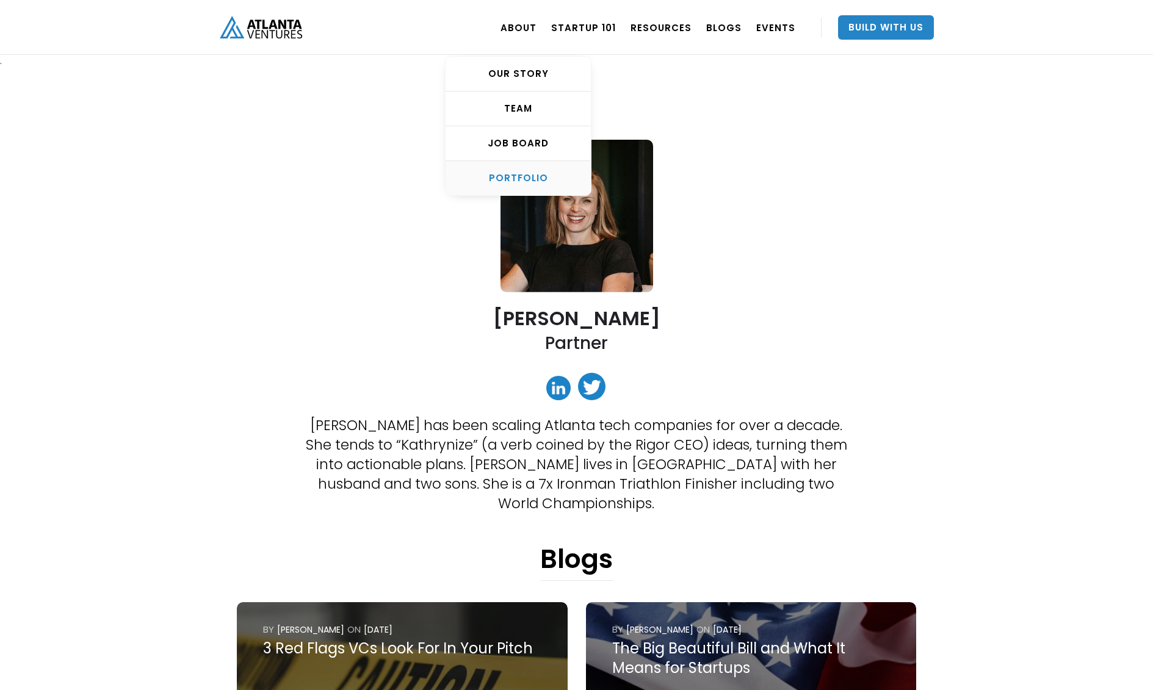
click at [518, 177] on div "PORTFOLIO" at bounding box center [518, 178] width 145 height 12
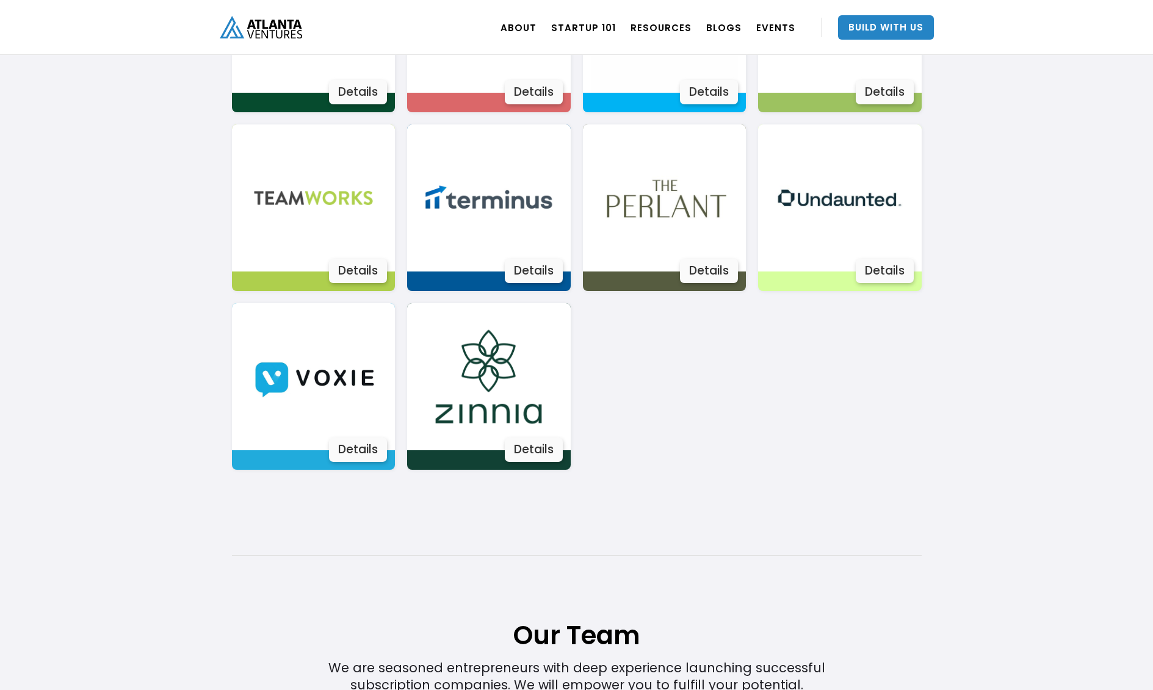
scroll to position [2246, 0]
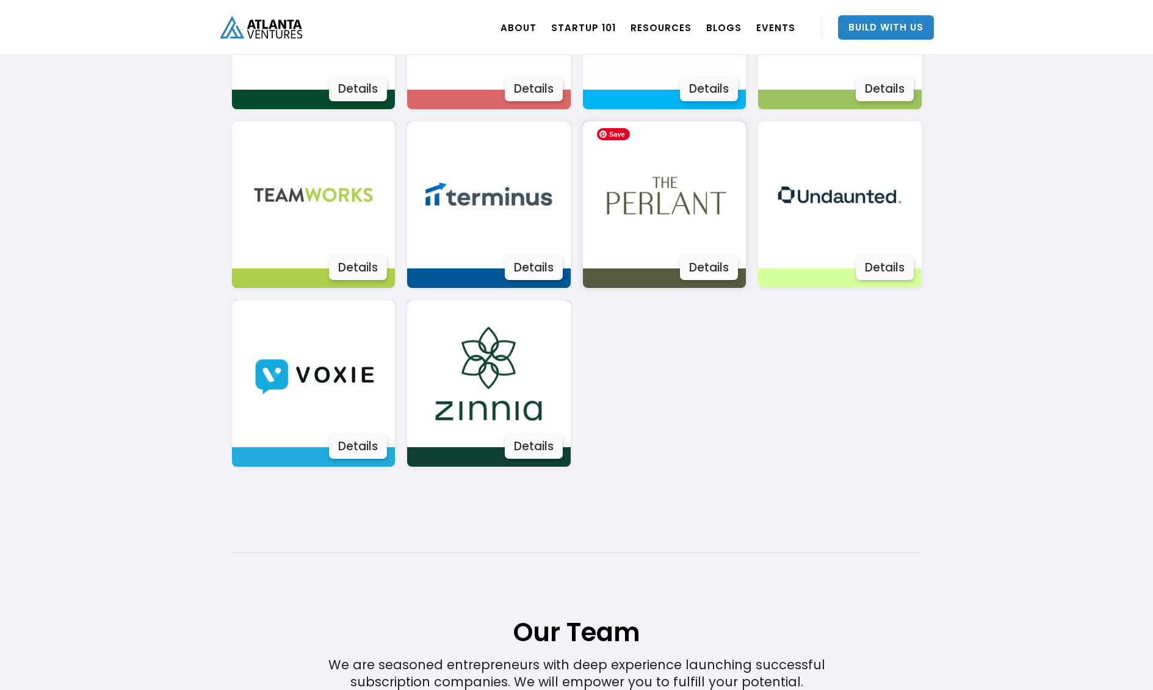
click at [642, 179] on img at bounding box center [664, 194] width 147 height 147
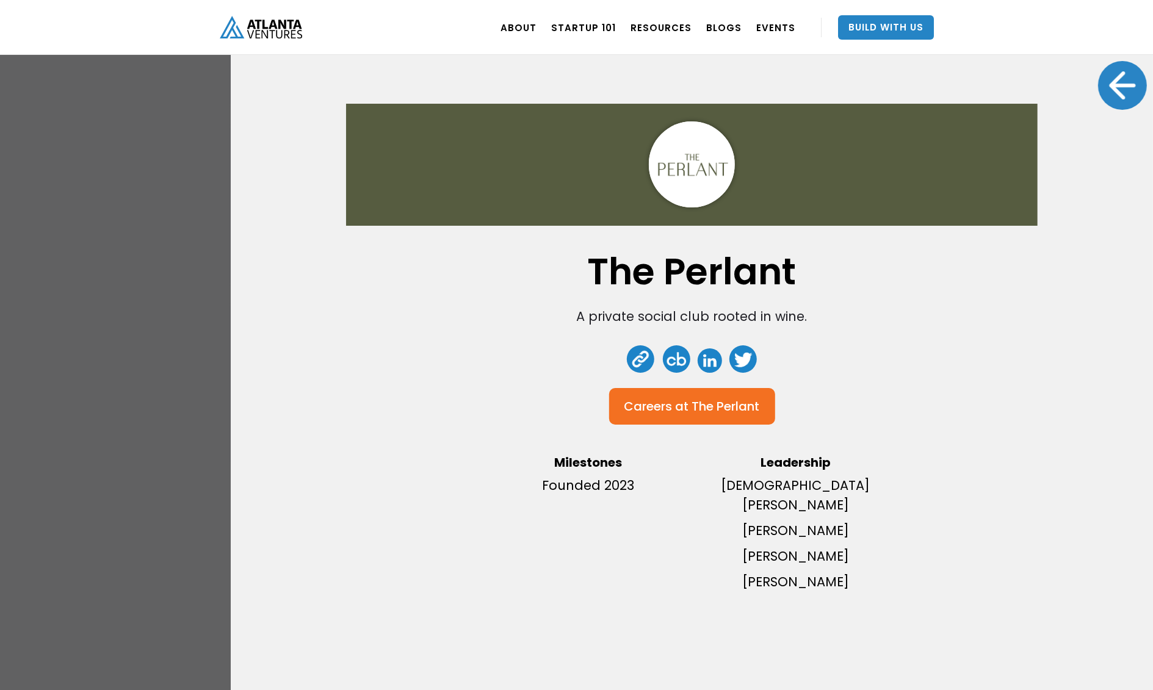
click at [90, 314] on div "The Perlant A private social club rooted in wine. Careers at The Perlant Milest…" at bounding box center [576, 345] width 1153 height 690
click at [1110, 94] on div at bounding box center [1122, 85] width 49 height 49
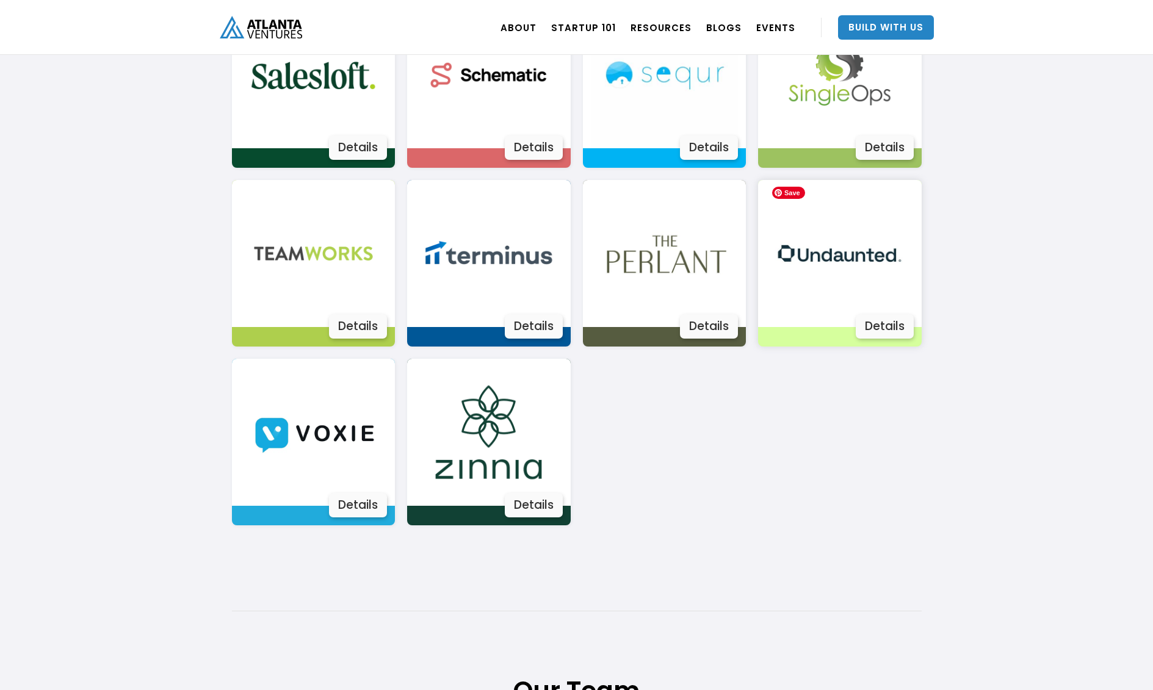
scroll to position [2188, 0]
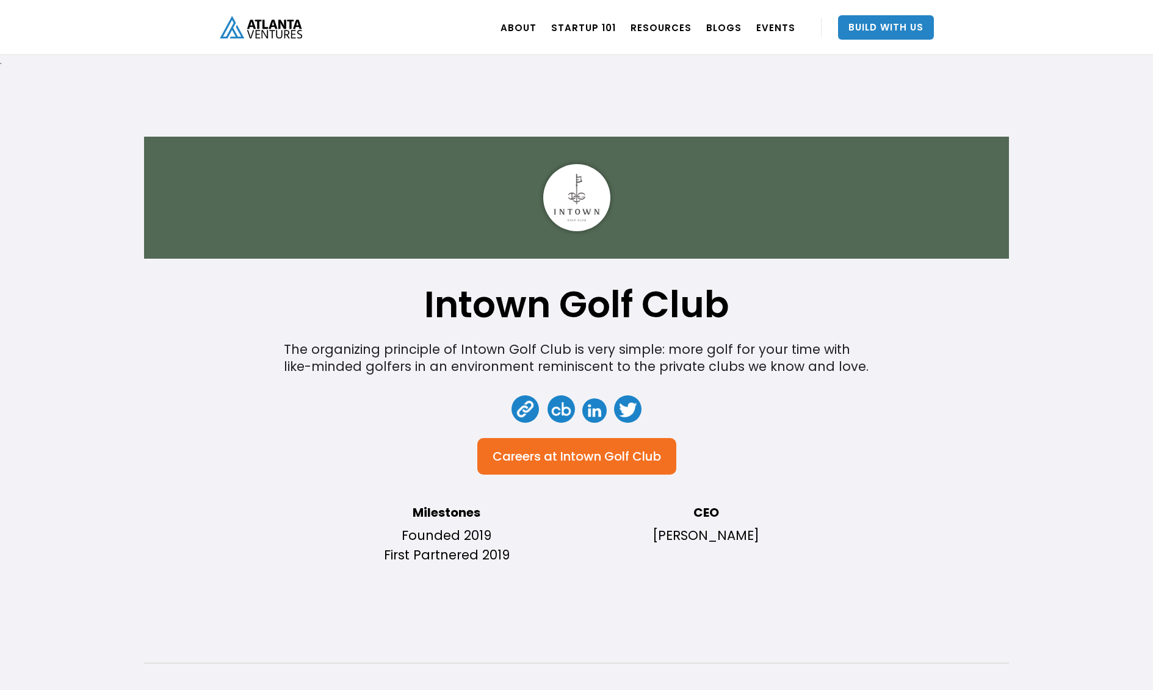
scroll to position [25, 0]
